Goal: Find specific page/section: Find specific page/section

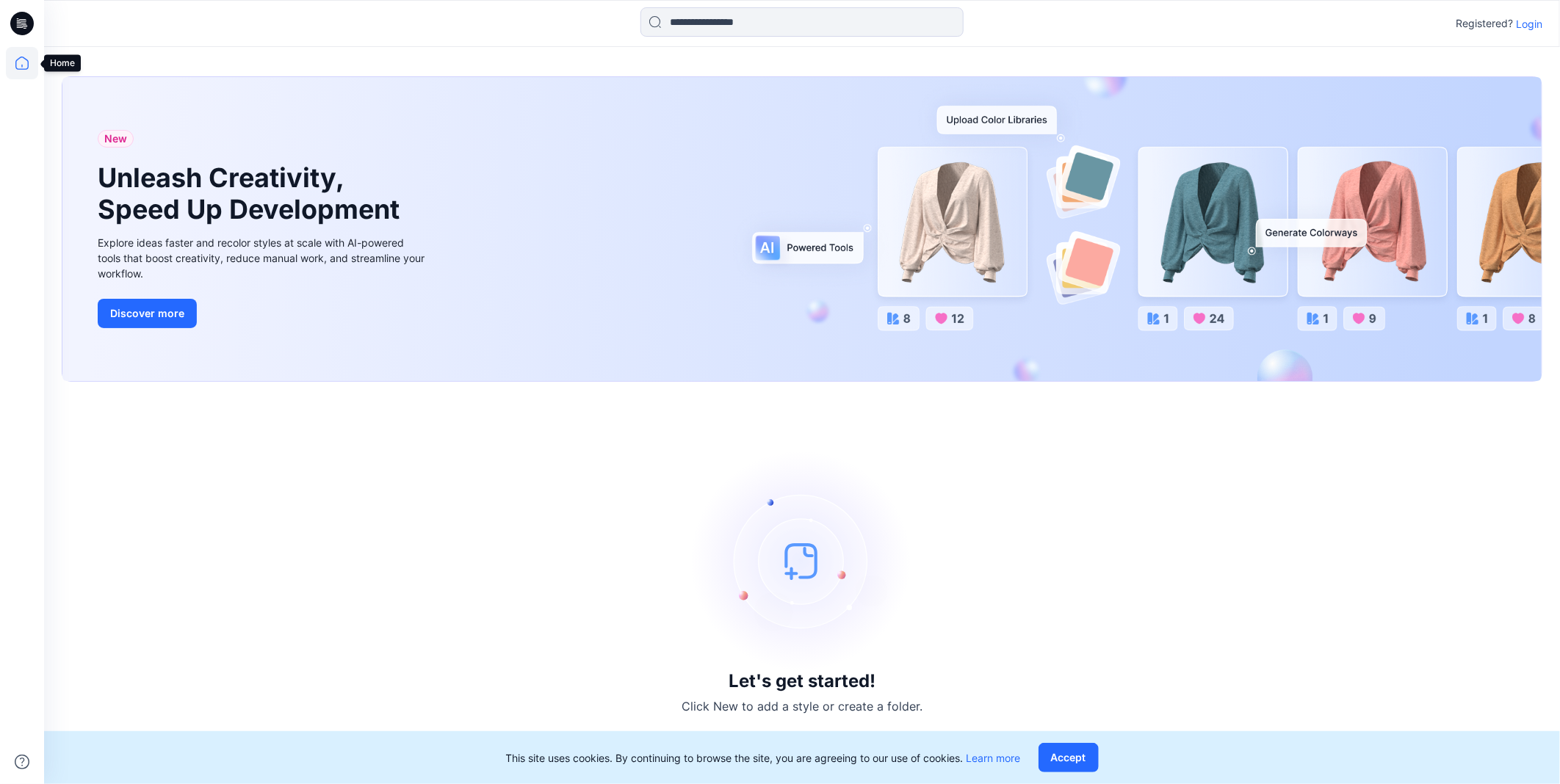
click at [14, 57] on icon at bounding box center [22, 63] width 32 height 32
click at [1530, 21] on p "Login" at bounding box center [1529, 23] width 26 height 15
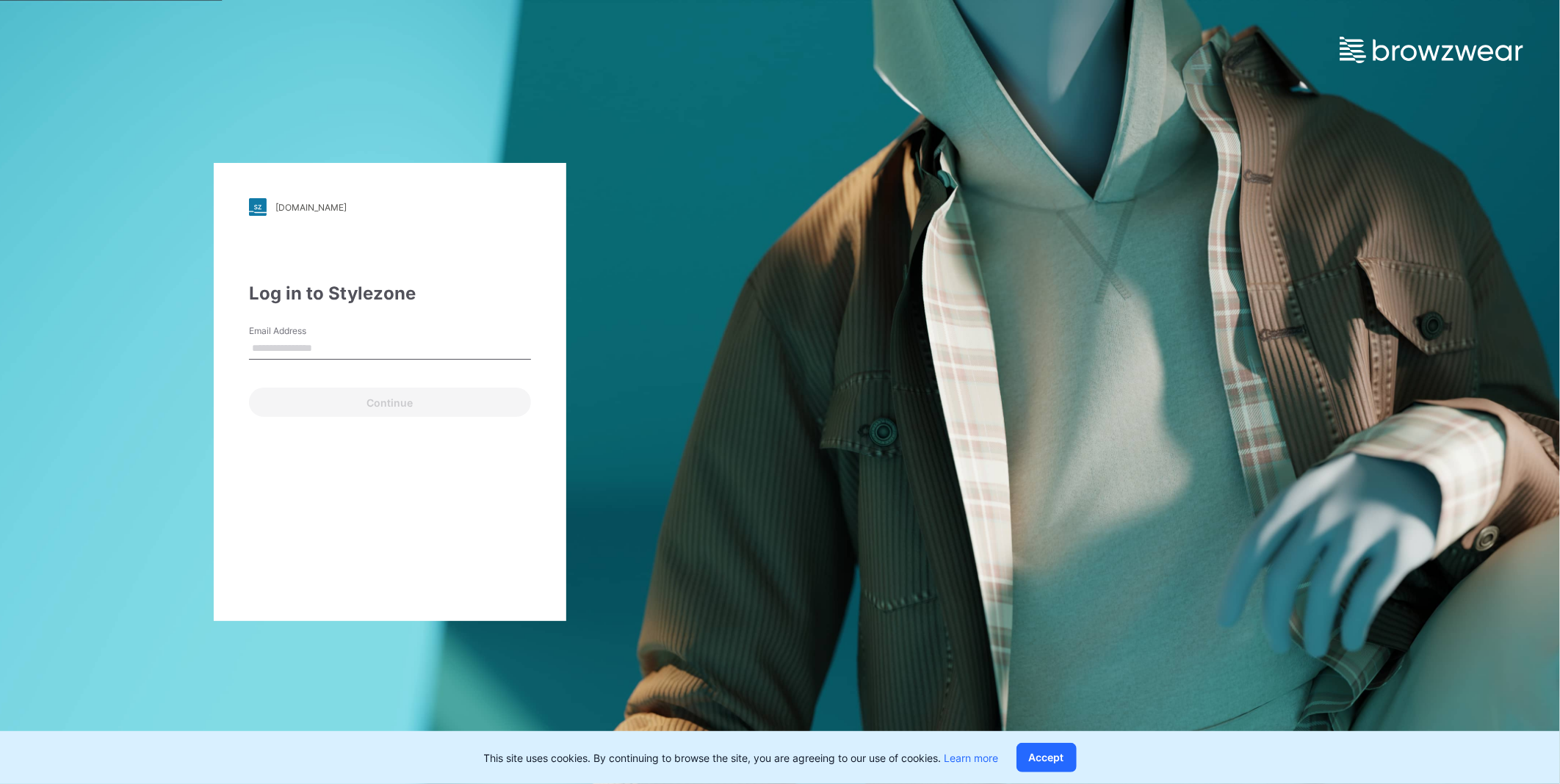
drag, startPoint x: 458, startPoint y: 344, endPoint x: 458, endPoint y: 353, distance: 9.0
click at [458, 344] on input "Email Address" at bounding box center [390, 348] width 282 height 22
type input "**********"
click at [455, 402] on button "Continue" at bounding box center [390, 402] width 282 height 30
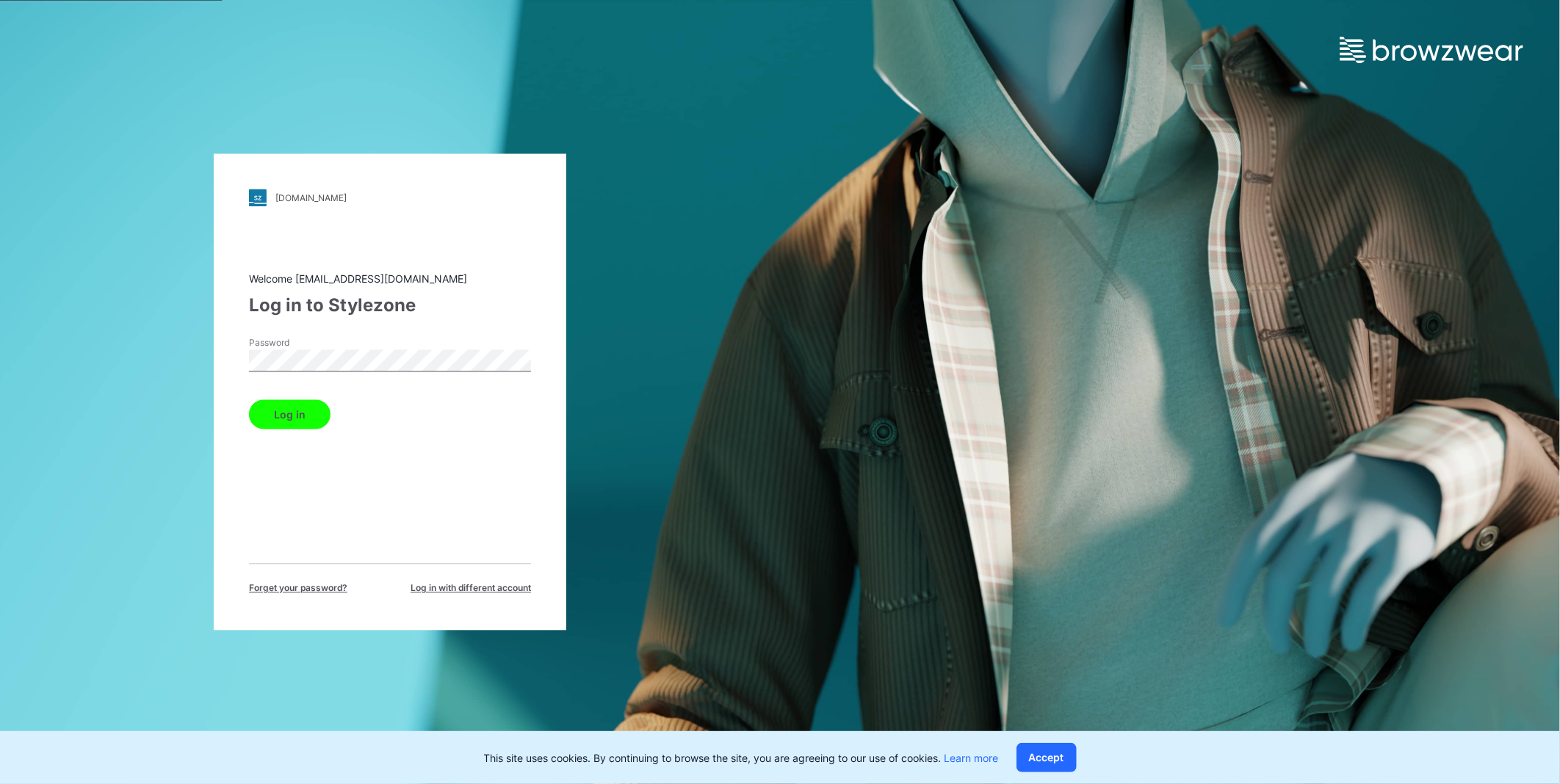
click at [301, 421] on button "Log in" at bounding box center [289, 414] width 82 height 30
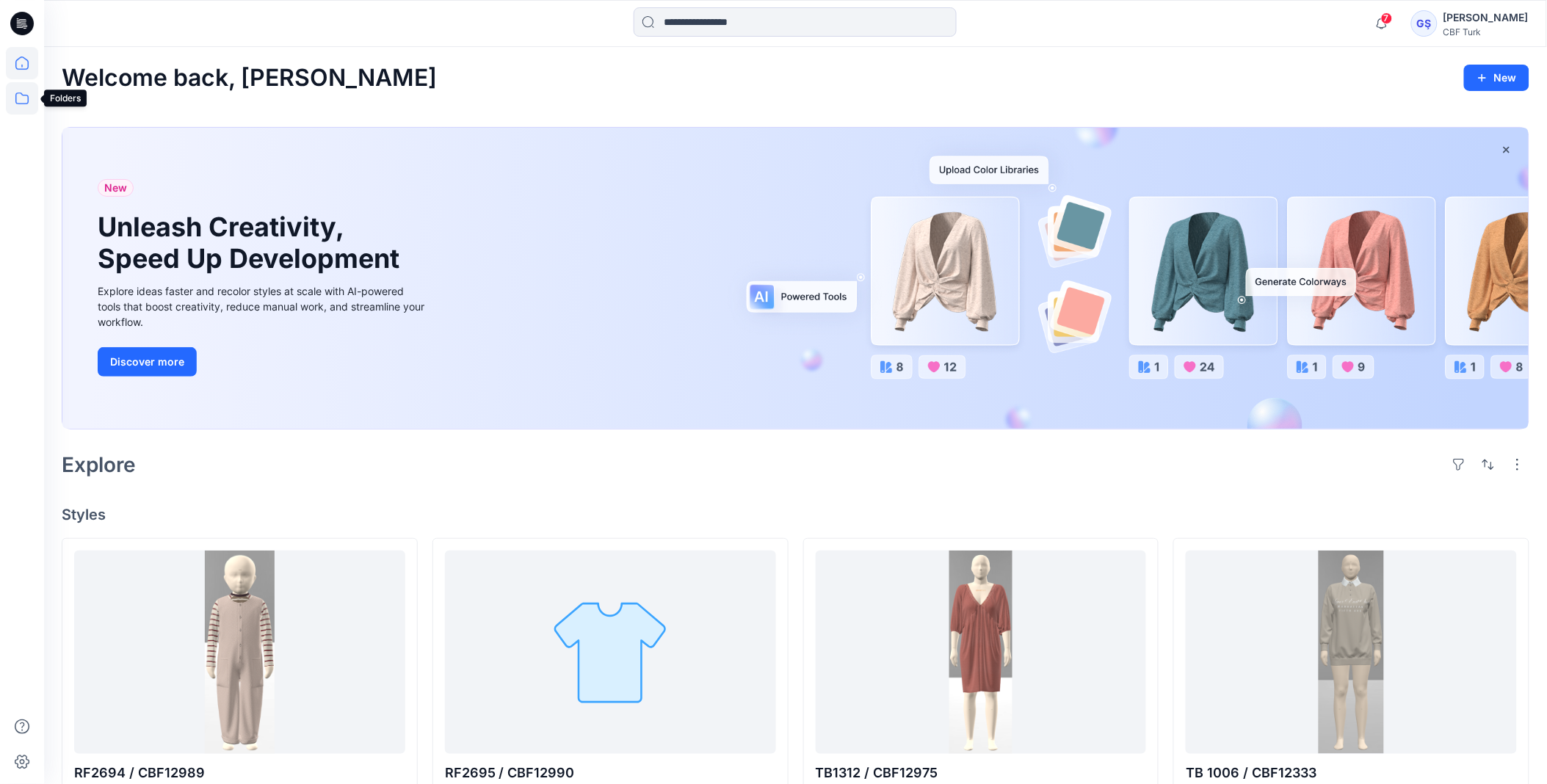
click at [15, 103] on icon at bounding box center [22, 99] width 32 height 32
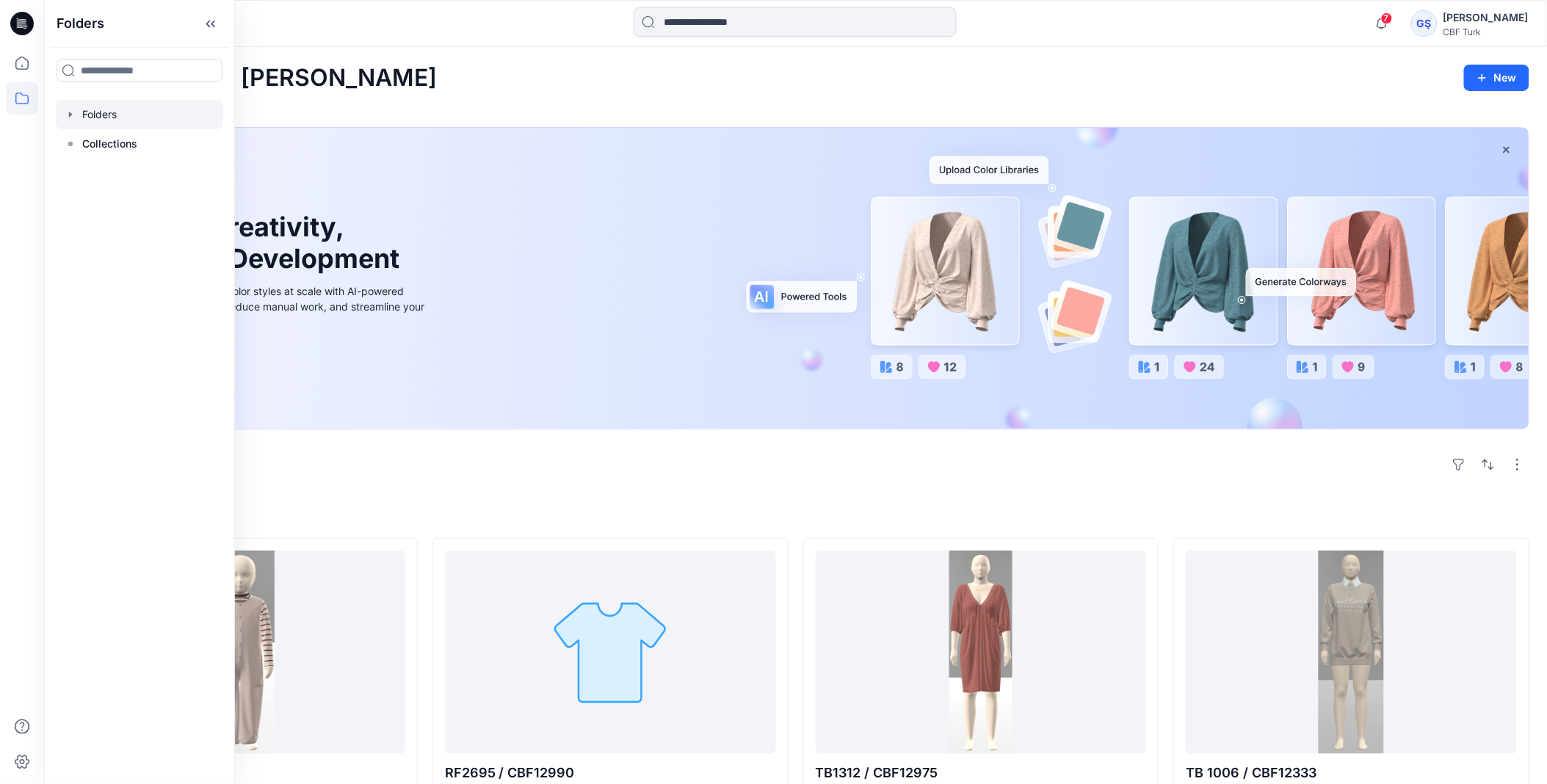
click at [119, 119] on div at bounding box center [139, 114] width 168 height 30
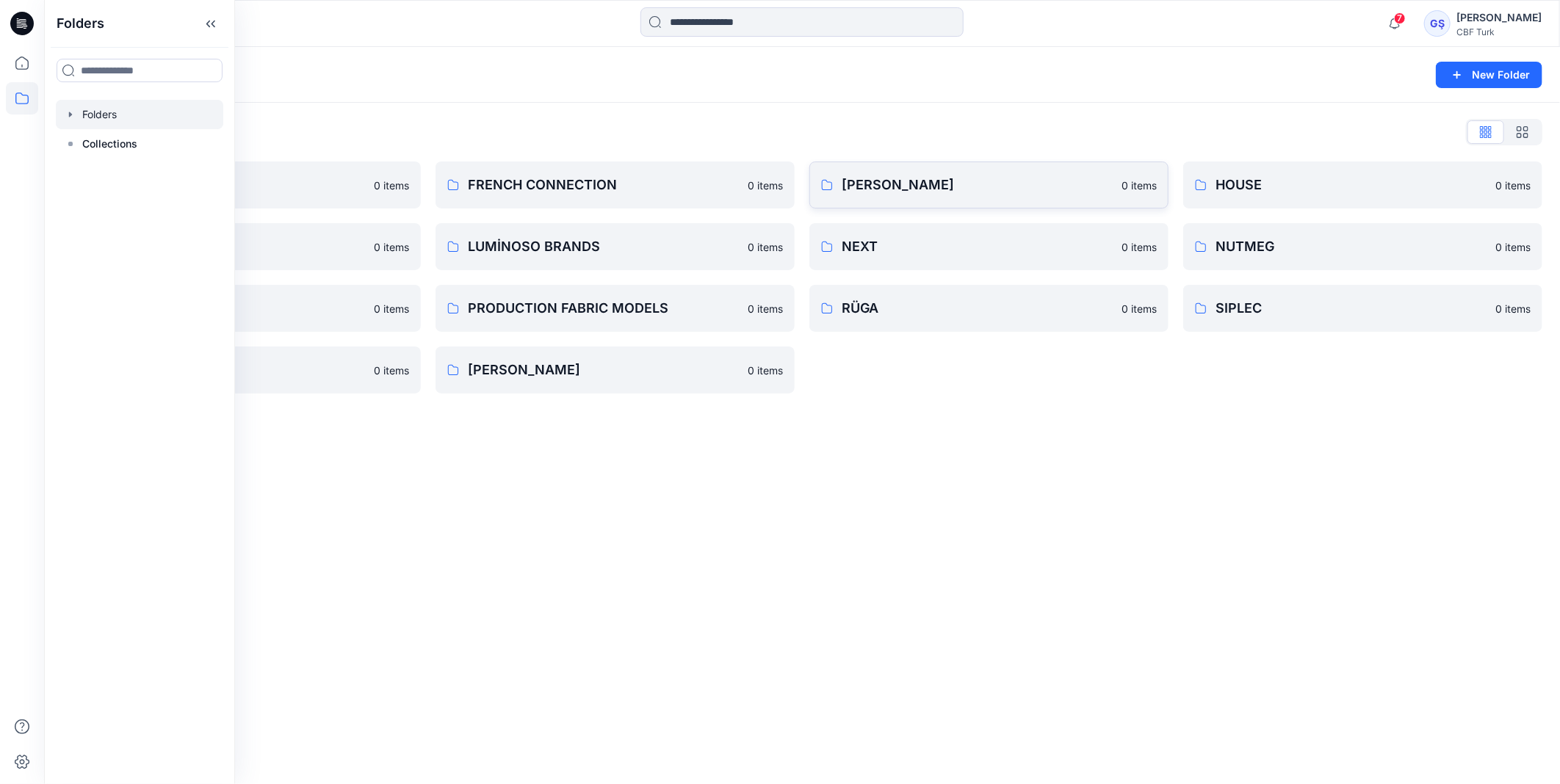
click at [912, 186] on p "[PERSON_NAME]" at bounding box center [977, 185] width 271 height 21
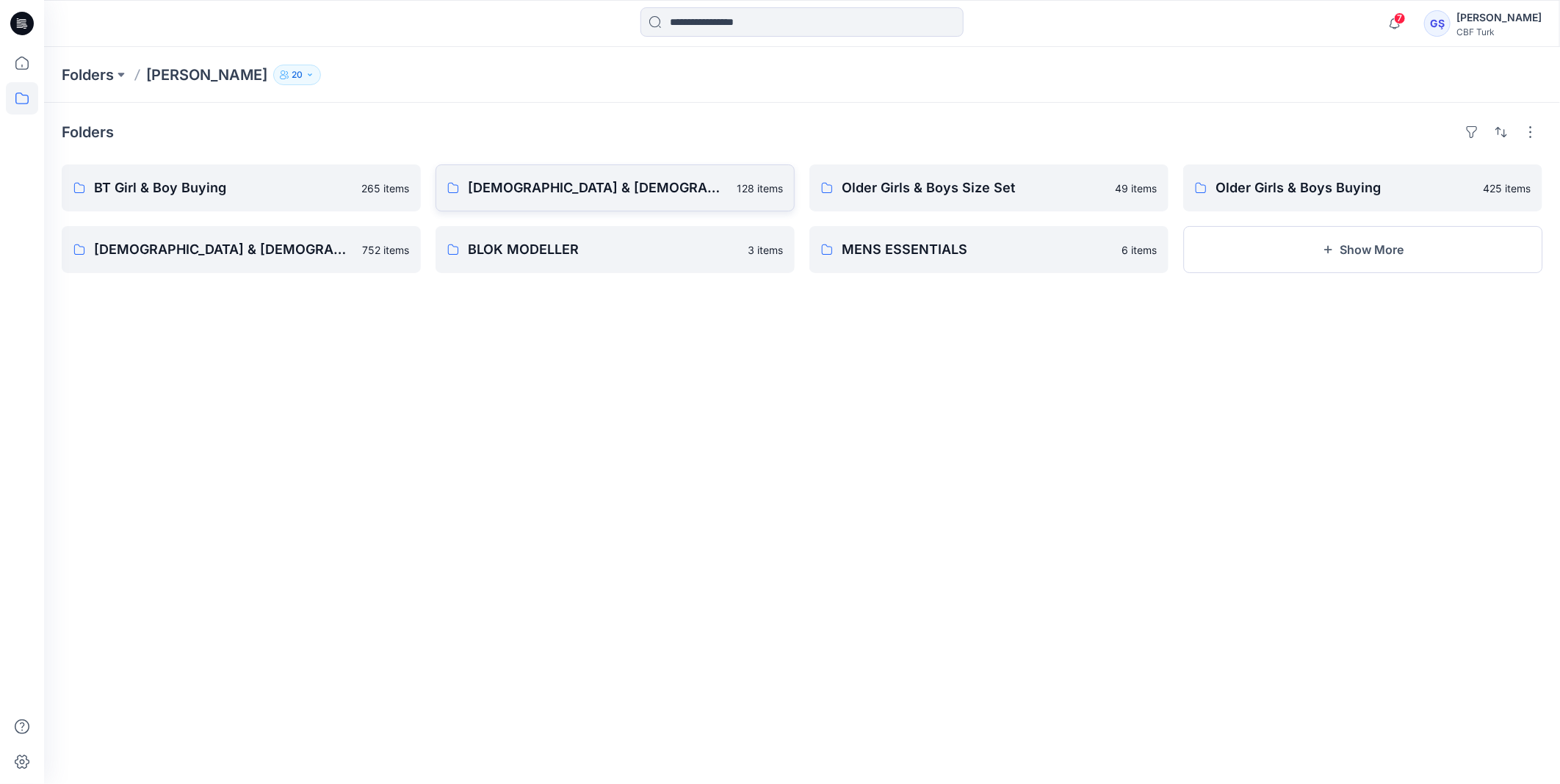
click at [457, 177] on link "[DEMOGRAPHIC_DATA] & [DEMOGRAPHIC_DATA] Bootom Size Set 128 items" at bounding box center [615, 187] width 359 height 47
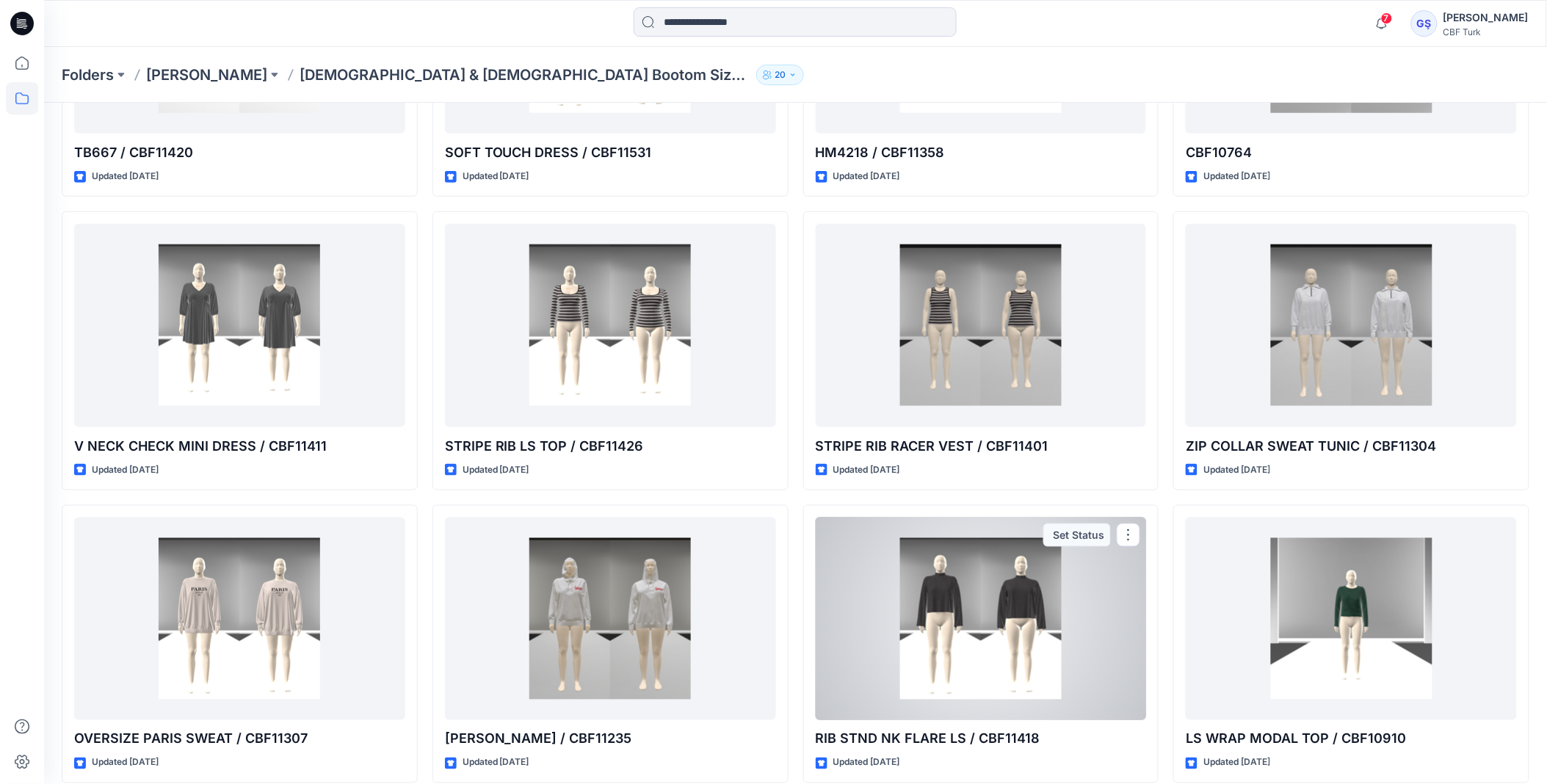
scroll to position [6594, 0]
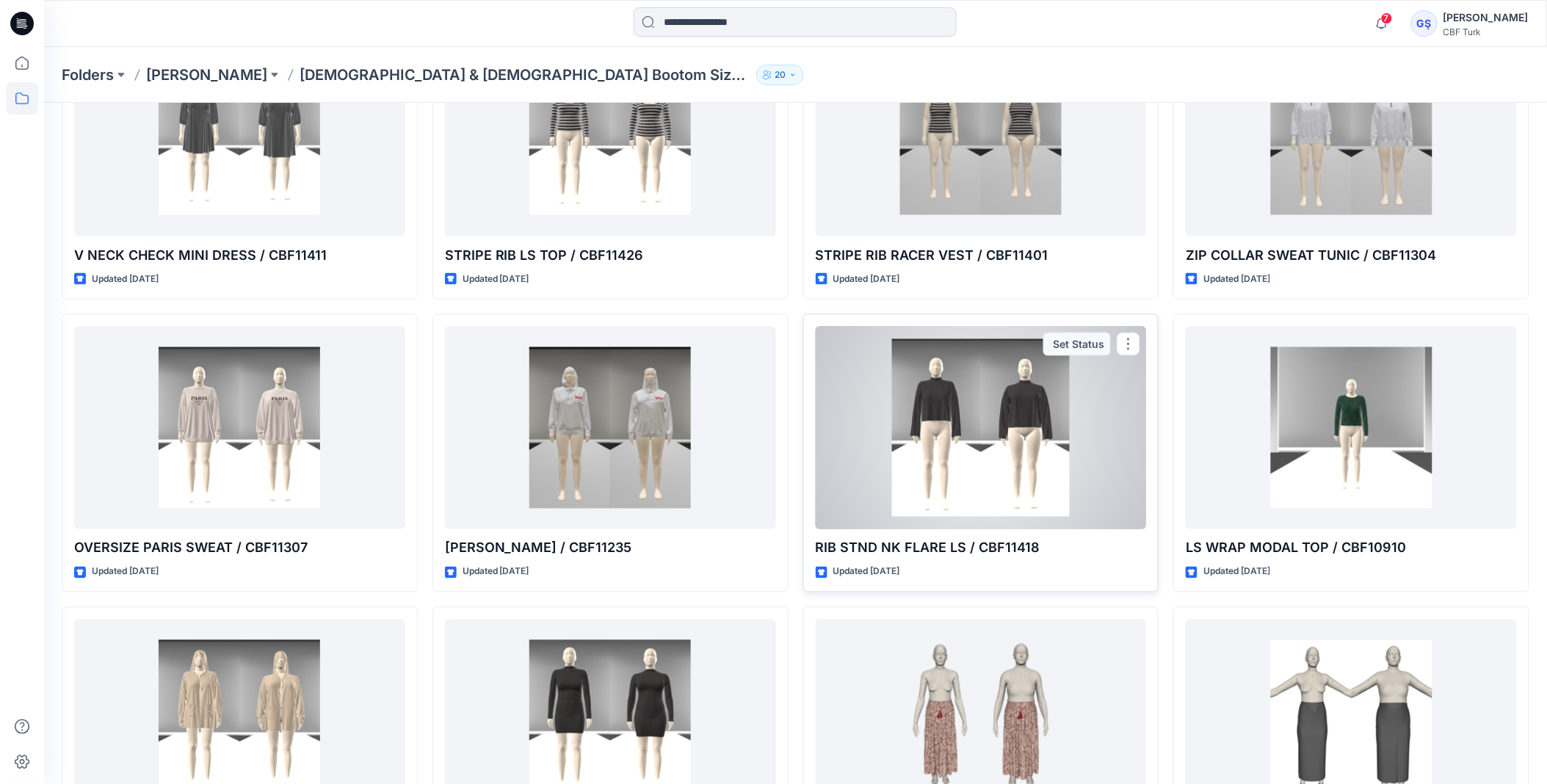
click at [989, 388] on div at bounding box center [981, 428] width 331 height 204
